Goal: Task Accomplishment & Management: Complete application form

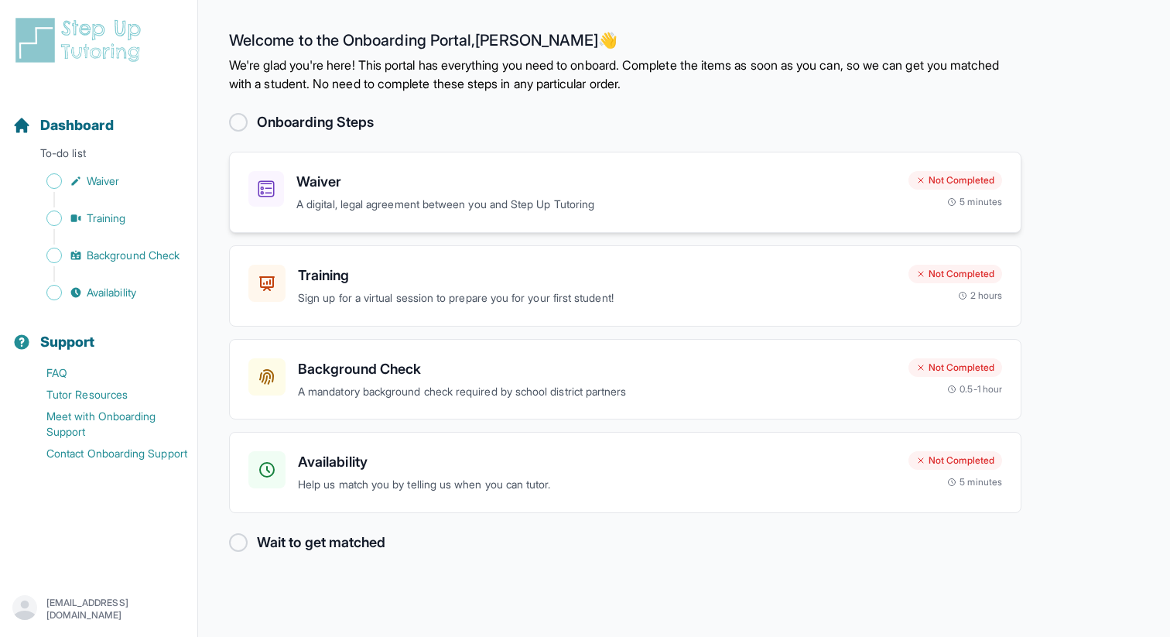
click at [590, 174] on h3 "Waiver" at bounding box center [596, 182] width 600 height 22
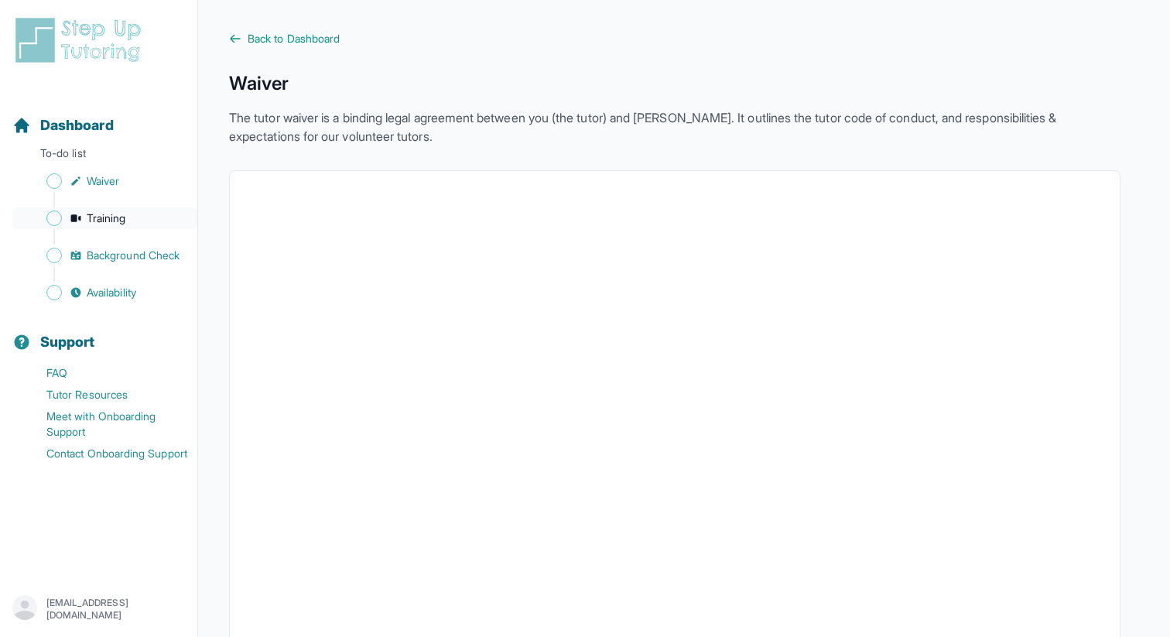
click at [101, 222] on span "Training" at bounding box center [106, 217] width 39 height 15
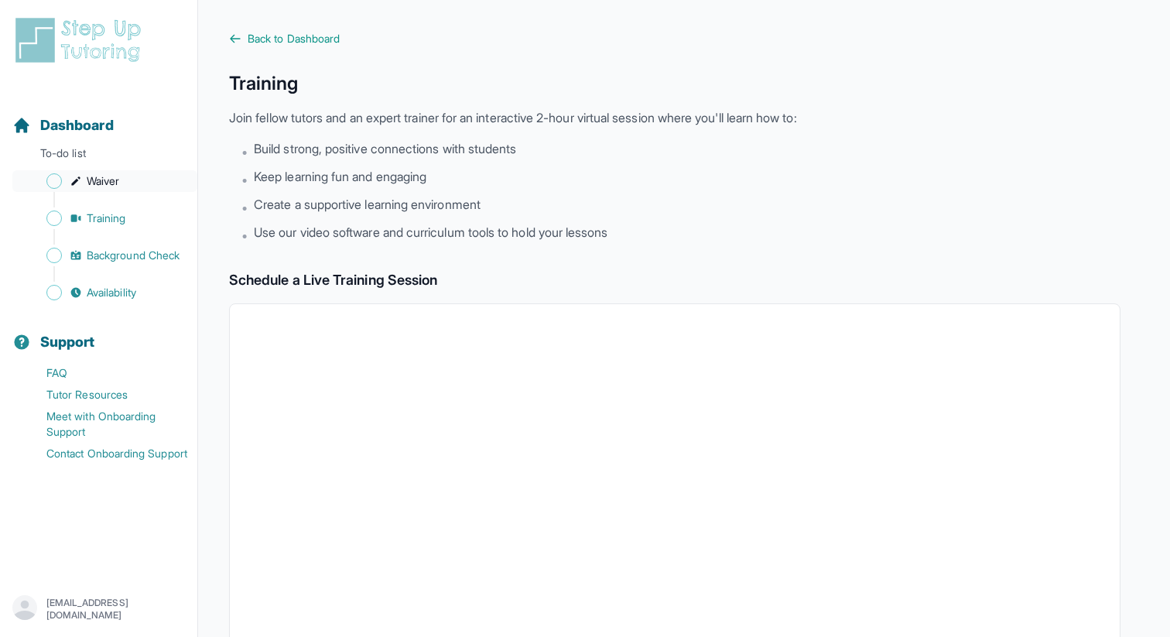
click at [82, 186] on link "Waiver" at bounding box center [104, 181] width 185 height 22
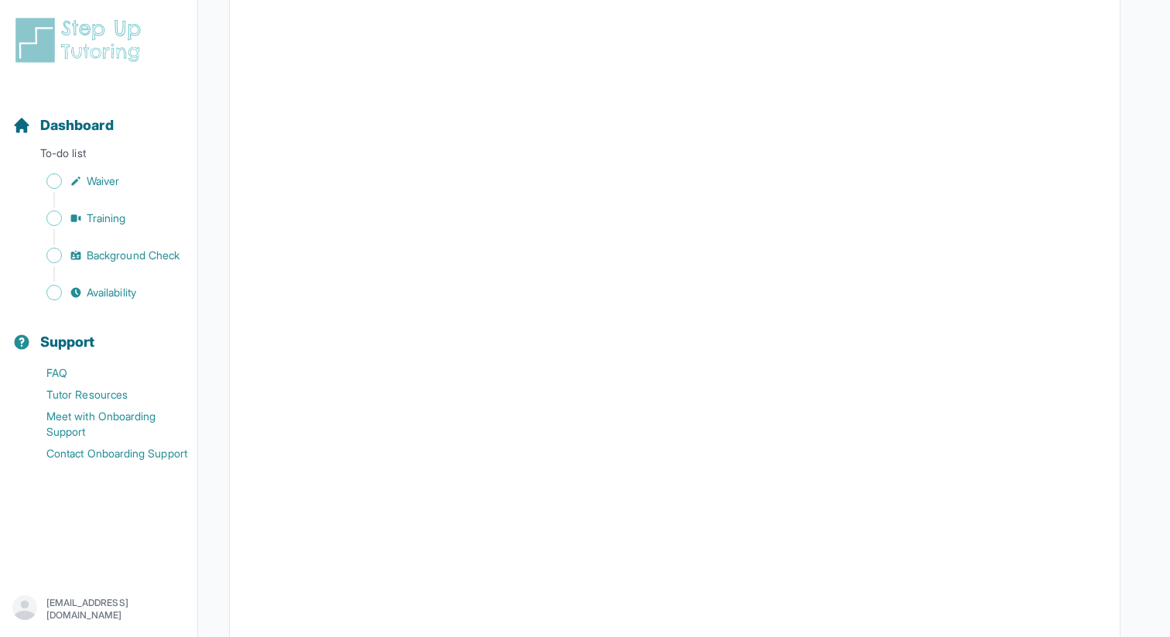
scroll to position [2039, 0]
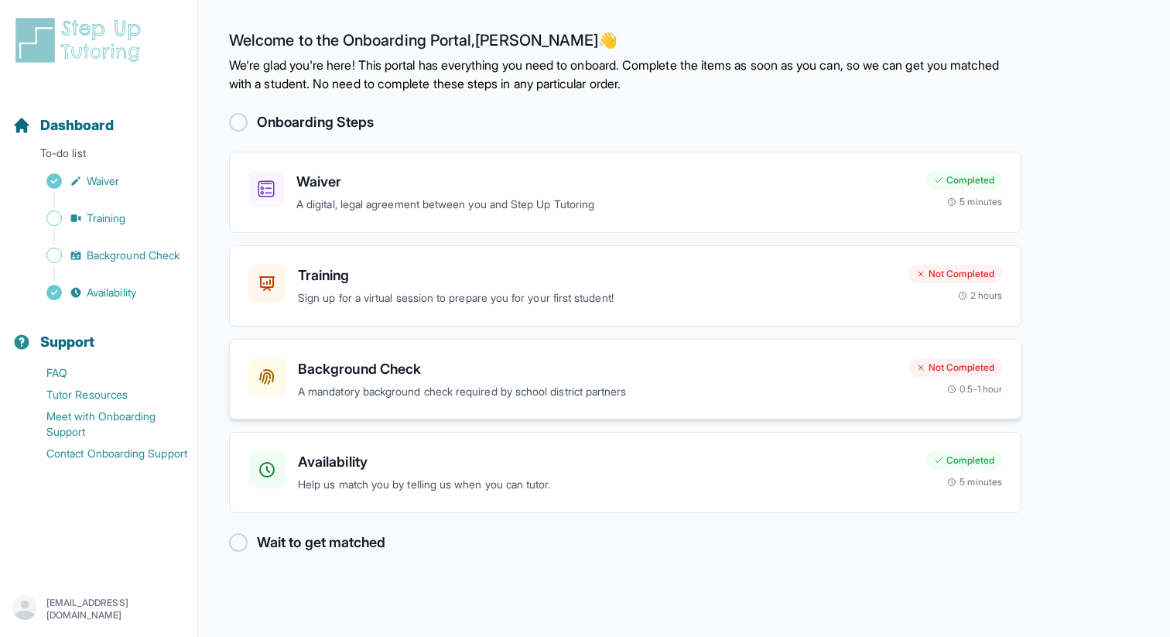
click at [321, 370] on h3 "Background Check" at bounding box center [597, 369] width 598 height 22
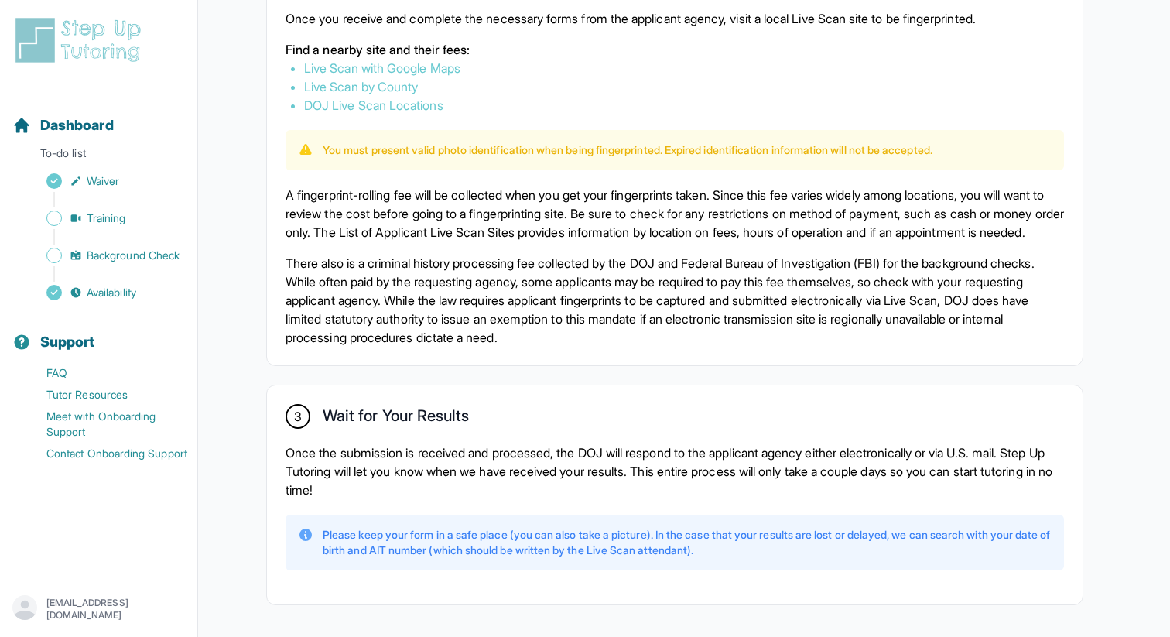
scroll to position [943, 0]
